Goal: Navigation & Orientation: Find specific page/section

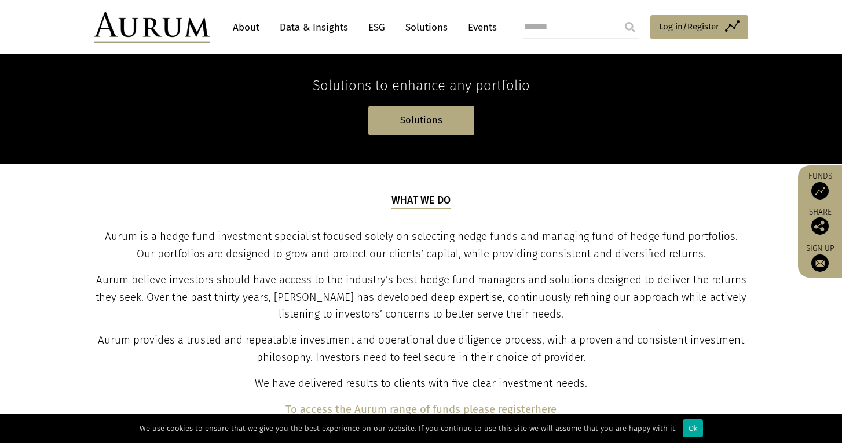
scroll to position [283, 0]
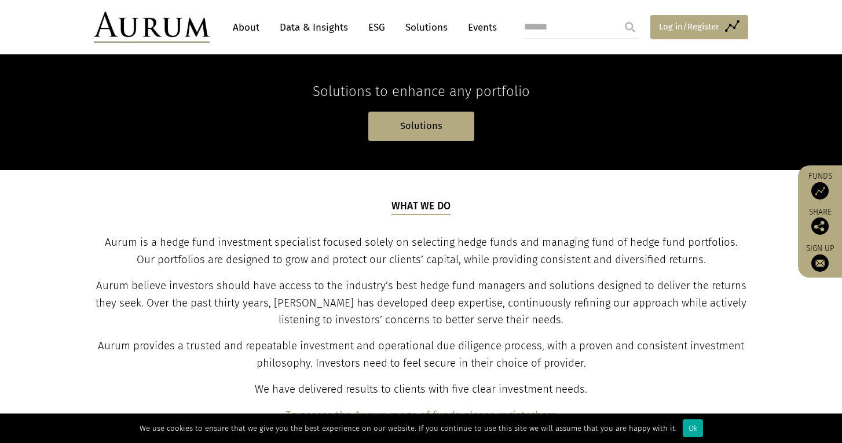
click at [722, 32] on link "Access Funds Log in/Register" at bounding box center [699, 27] width 98 height 24
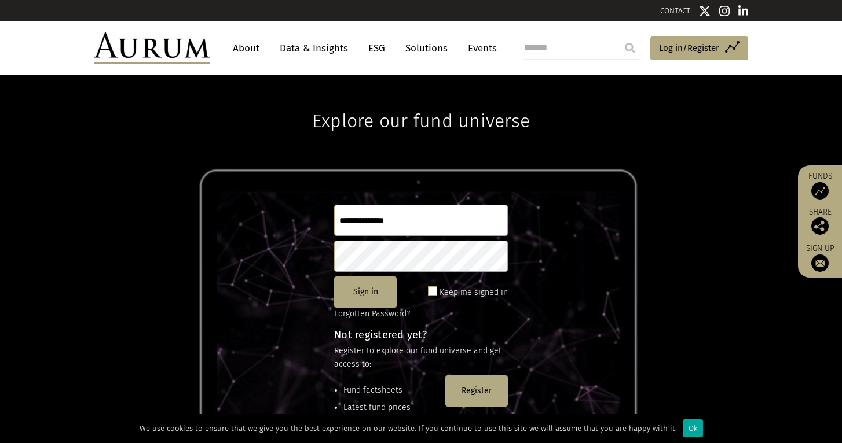
drag, startPoint x: 729, startPoint y: 267, endPoint x: 728, endPoint y: 274, distance: 6.4
click at [728, 274] on div "Explore our fund universe Sign in Keep me signed in Forgotten Password? Not reg…" at bounding box center [421, 259] width 842 height 368
drag, startPoint x: 728, startPoint y: 274, endPoint x: 677, endPoint y: 181, distance: 106.5
click at [684, 181] on div "Explore our fund universe Sign in Keep me signed in Forgotten Password? Not reg…" at bounding box center [421, 259] width 842 height 368
drag, startPoint x: 660, startPoint y: 193, endPoint x: 669, endPoint y: 129, distance: 64.8
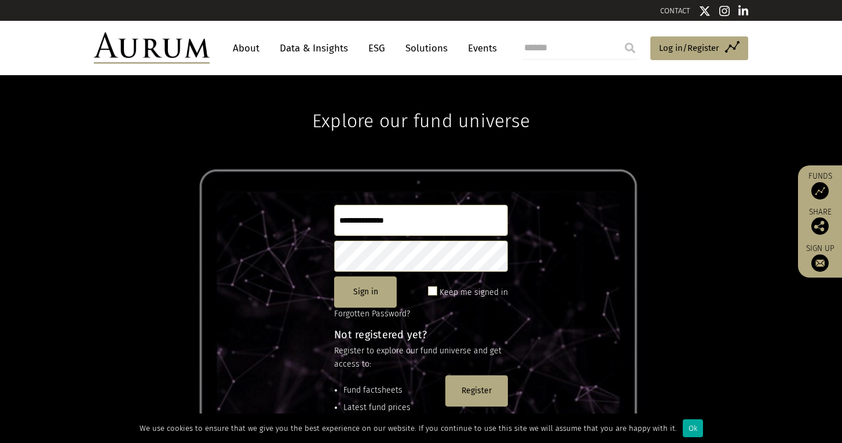
click at [669, 129] on div "Explore our fund universe Sign in Keep me signed in Forgotten Password? Not reg…" at bounding box center [421, 259] width 842 height 368
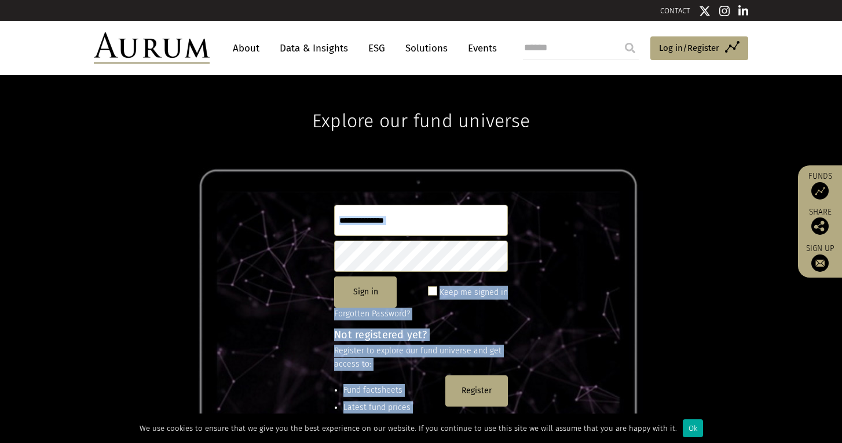
drag, startPoint x: 541, startPoint y: 401, endPoint x: 608, endPoint y: 170, distance: 240.4
click at [608, 170] on div "Explore our fund universe Sign in Keep me signed in Forgotten Password? Not reg…" at bounding box center [421, 259] width 842 height 368
drag, startPoint x: 568, startPoint y: 297, endPoint x: 566, endPoint y: 411, distance: 114.1
click at [566, 411] on div "Explore our fund universe Sign in Keep me signed in Forgotten Password? Not reg…" at bounding box center [421, 259] width 842 height 368
drag, startPoint x: 535, startPoint y: 365, endPoint x: 440, endPoint y: 273, distance: 132.2
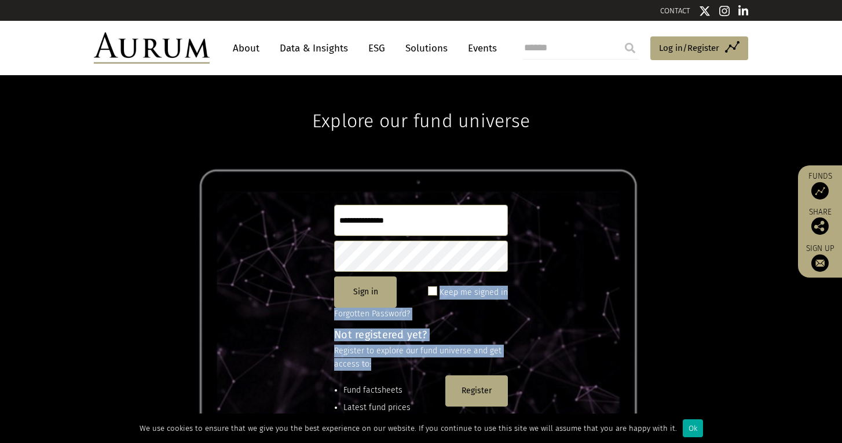
click at [440, 273] on div "Explore our fund universe Sign in Keep me signed in Forgotten Password? Not reg…" at bounding box center [421, 259] width 842 height 368
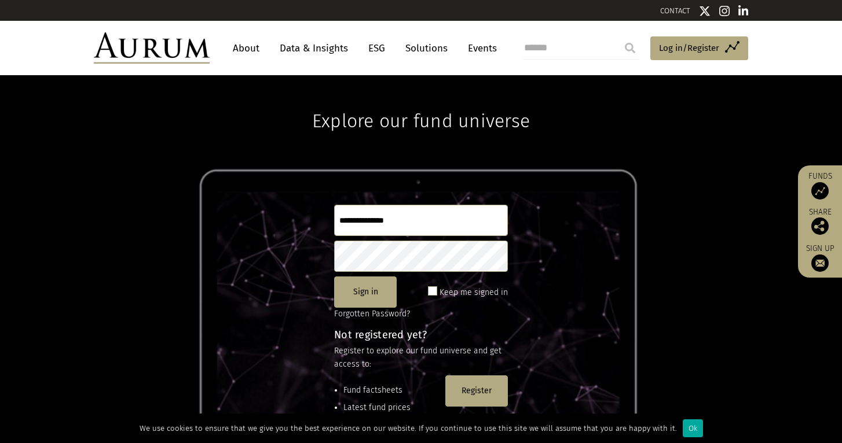
click at [414, 407] on li "Latest fund prices" at bounding box center [391, 408] width 97 height 13
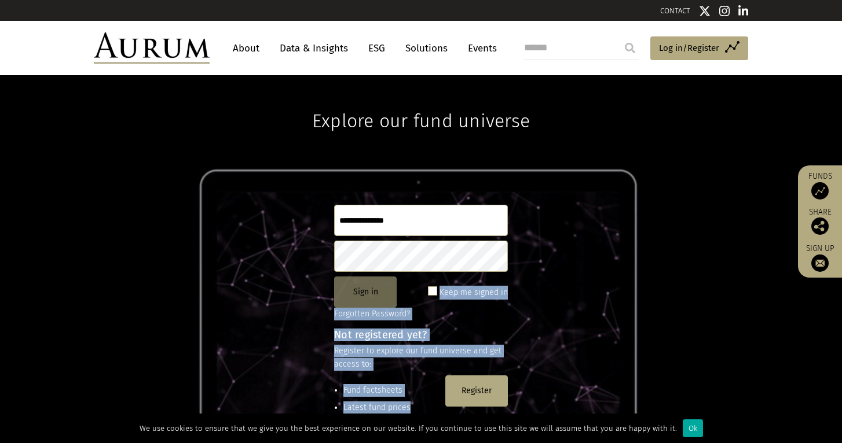
drag, startPoint x: 414, startPoint y: 408, endPoint x: 383, endPoint y: 298, distance: 114.2
click at [383, 298] on div "Sign in Keep me signed in Forgotten Password? Not registered yet? Register to e…" at bounding box center [421, 334] width 174 height 259
drag, startPoint x: 510, startPoint y: 359, endPoint x: 325, endPoint y: 306, distance: 192.7
click at [325, 306] on div "Explore our fund universe Sign in Keep me signed in Forgotten Password? Not reg…" at bounding box center [421, 259] width 842 height 368
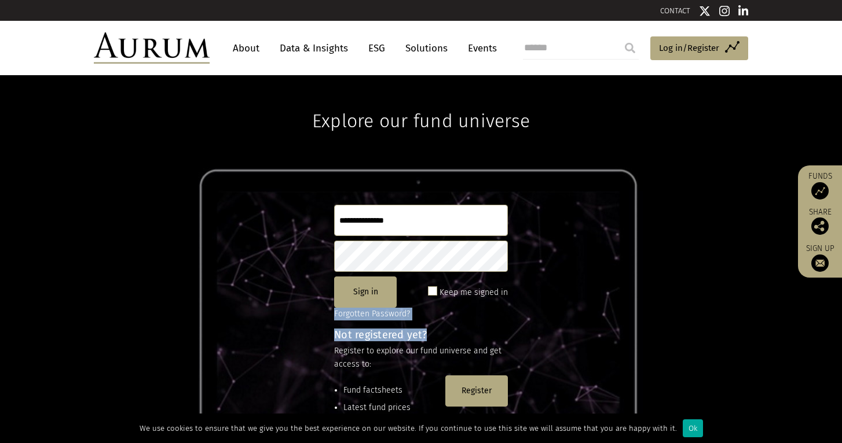
drag, startPoint x: 491, startPoint y: 339, endPoint x: 294, endPoint y: 308, distance: 199.2
click at [294, 308] on div "Explore our fund universe Sign in Keep me signed in Forgotten Password? Not reg…" at bounding box center [421, 259] width 842 height 368
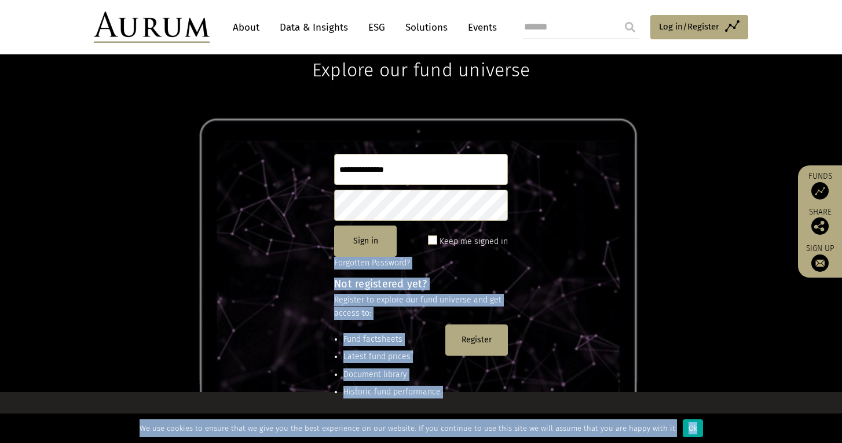
scroll to position [54, 0]
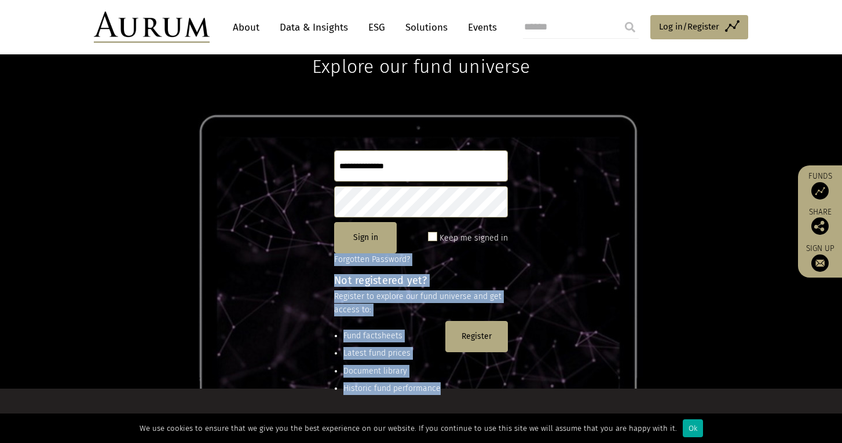
drag, startPoint x: 294, startPoint y: 308, endPoint x: 443, endPoint y: 391, distance: 171.0
click at [443, 389] on div "Explore our fund universe Sign in Keep me signed in Forgotten Password? Not reg…" at bounding box center [421, 205] width 842 height 368
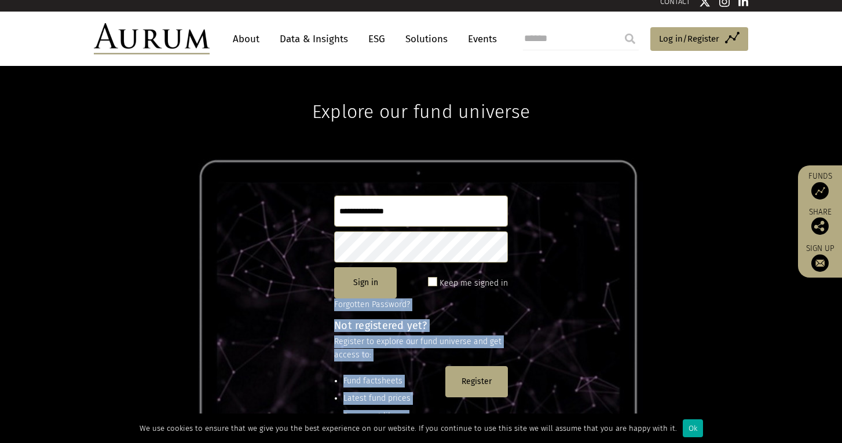
scroll to position [5, 0]
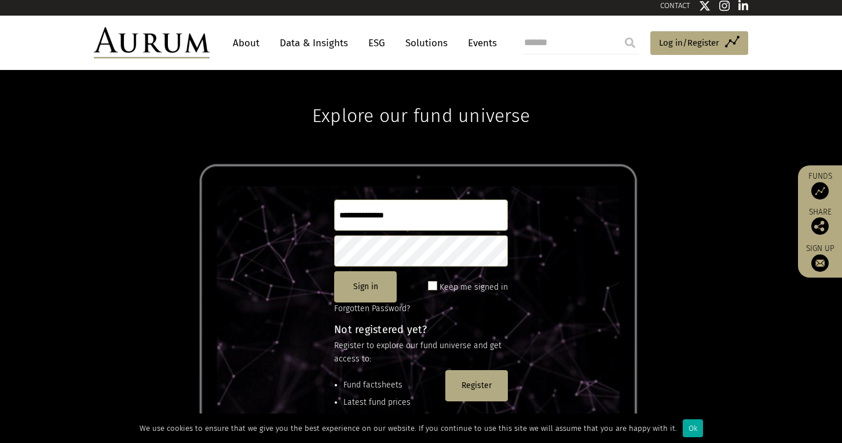
click at [314, 297] on div "Explore our fund universe Sign in Keep me signed in Forgotten Password? Not reg…" at bounding box center [421, 254] width 842 height 368
drag, startPoint x: 314, startPoint y: 297, endPoint x: 249, endPoint y: 204, distance: 113.4
click at [249, 204] on div "Explore our fund universe Sign in Keep me signed in Forgotten Password? Not reg…" at bounding box center [421, 254] width 842 height 368
click at [326, 192] on div "Explore our fund universe Sign in Keep me signed in Forgotten Password? Not reg…" at bounding box center [421, 254] width 842 height 368
click at [425, 42] on link "Solutions" at bounding box center [426, 42] width 54 height 21
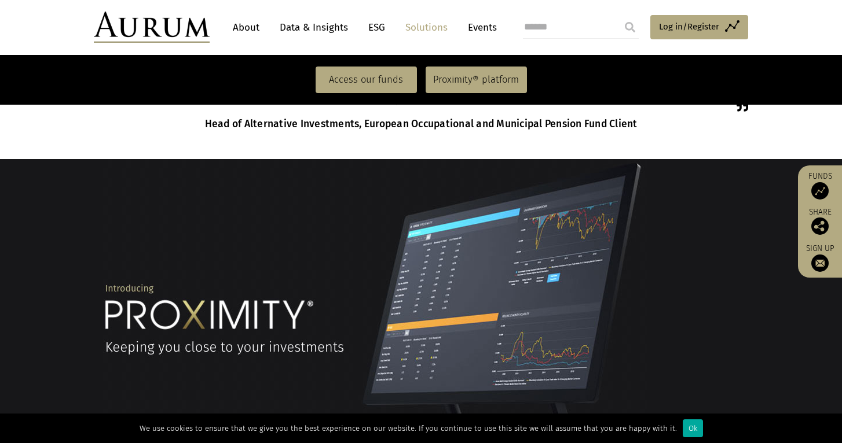
scroll to position [750, 0]
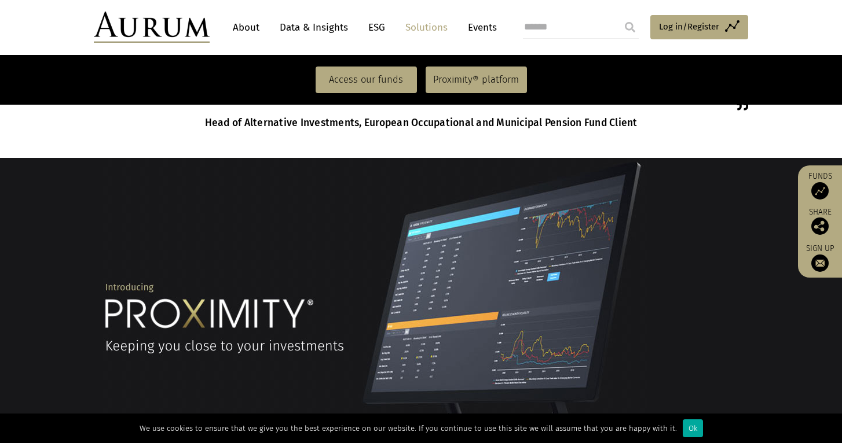
drag, startPoint x: 358, startPoint y: 264, endPoint x: 290, endPoint y: 218, distance: 82.2
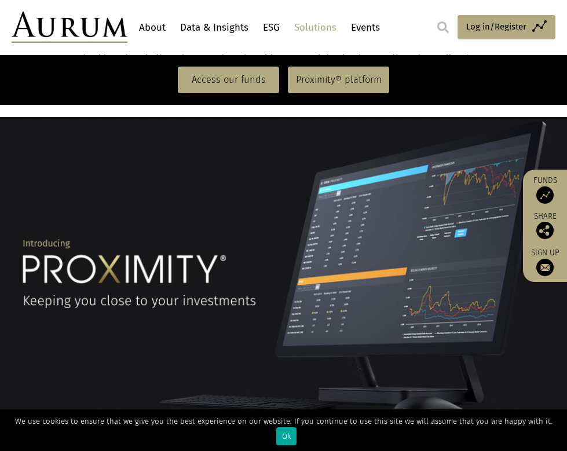
scroll to position [891, 0]
